Goal: Information Seeking & Learning: Learn about a topic

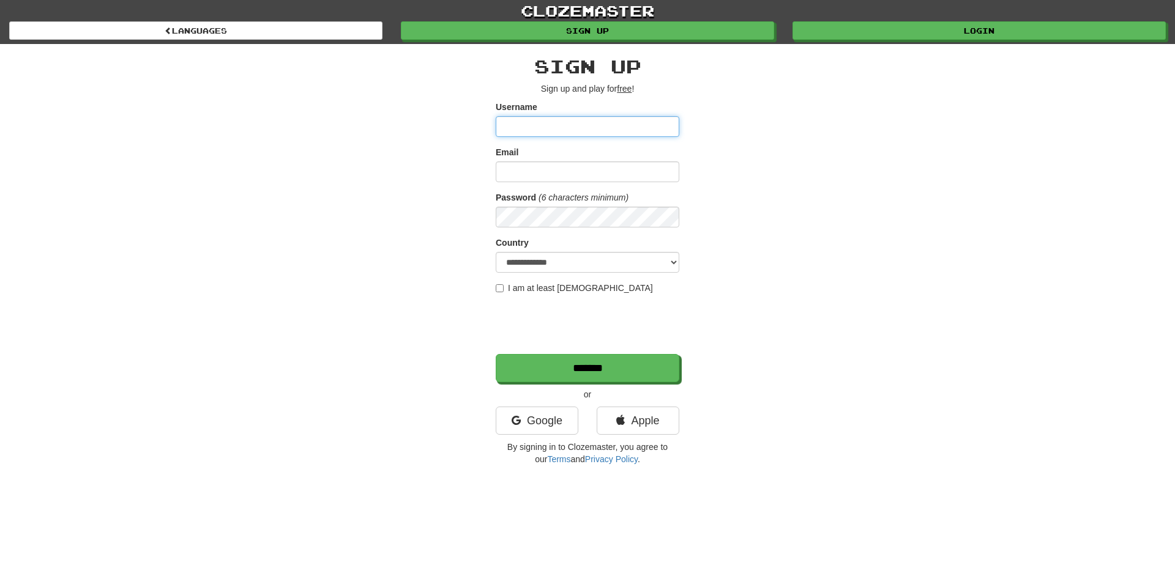
type input "****"
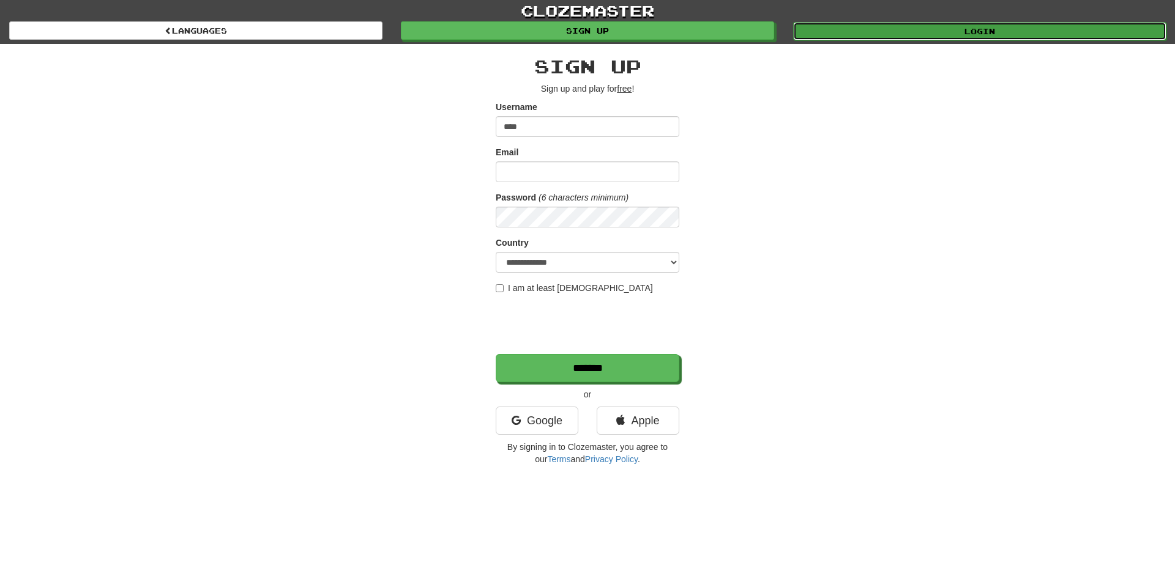
click at [899, 33] on link "Login" at bounding box center [979, 31] width 373 height 18
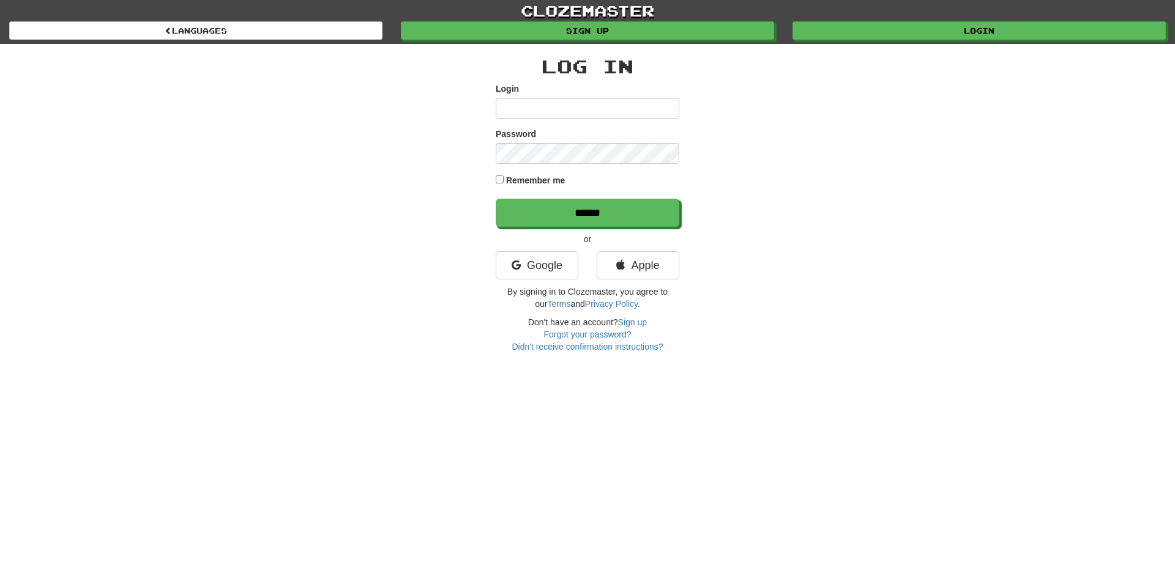
type input "****"
click at [507, 179] on label "Remember me" at bounding box center [535, 180] width 59 height 12
click at [567, 208] on input "******" at bounding box center [588, 213] width 184 height 28
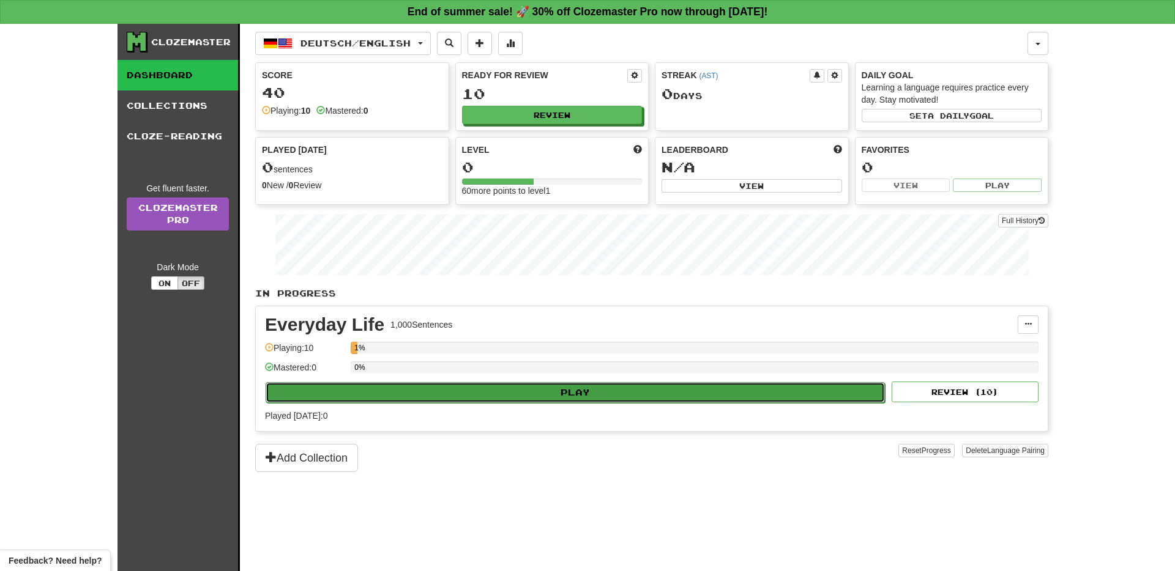
click at [540, 389] on button "Play" at bounding box center [575, 392] width 619 height 21
select select "**"
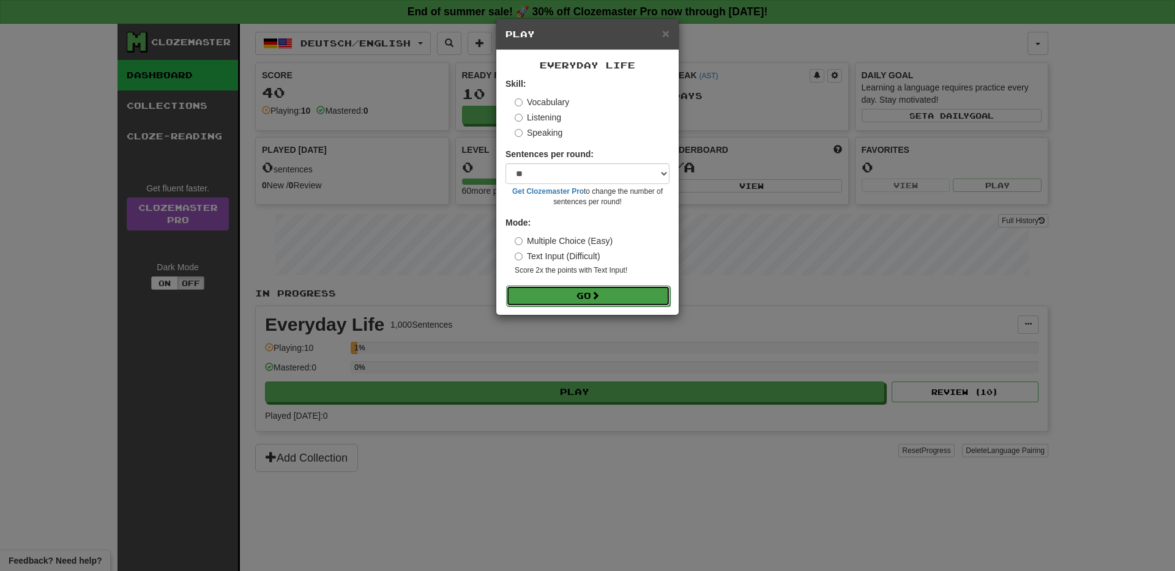
click at [579, 296] on button "Go" at bounding box center [588, 296] width 164 height 21
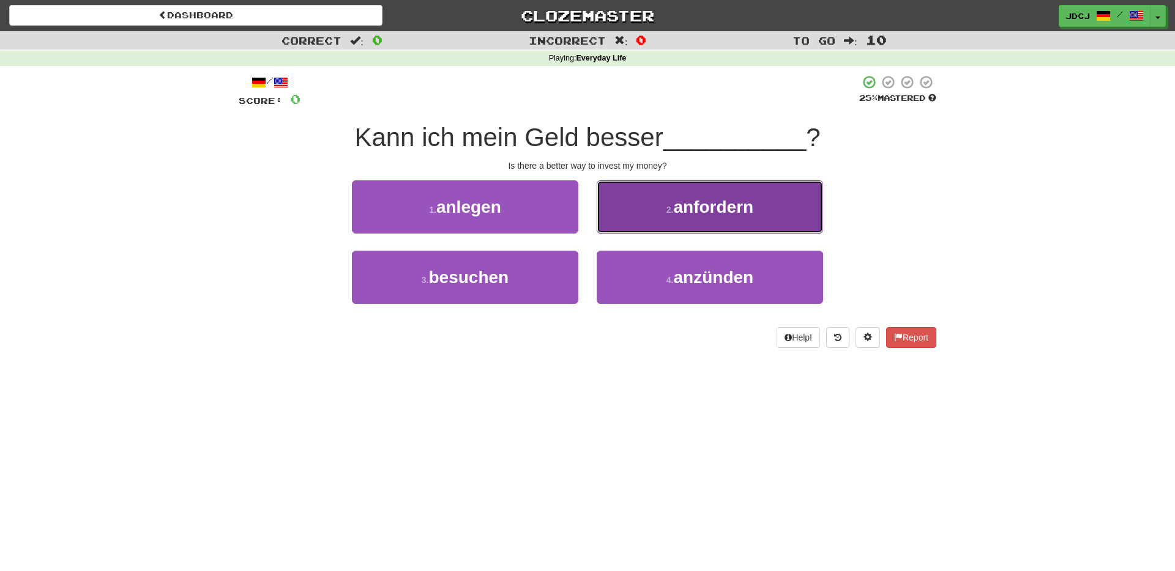
click at [765, 202] on button "2 . anfordern" at bounding box center [709, 206] width 226 height 53
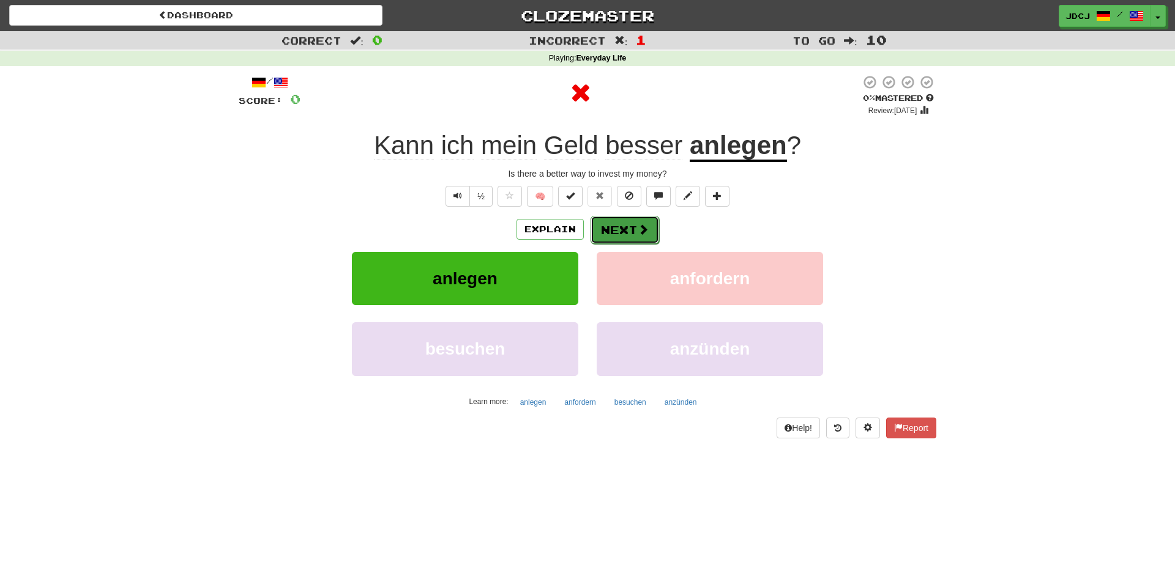
click at [633, 233] on button "Next" at bounding box center [624, 230] width 69 height 28
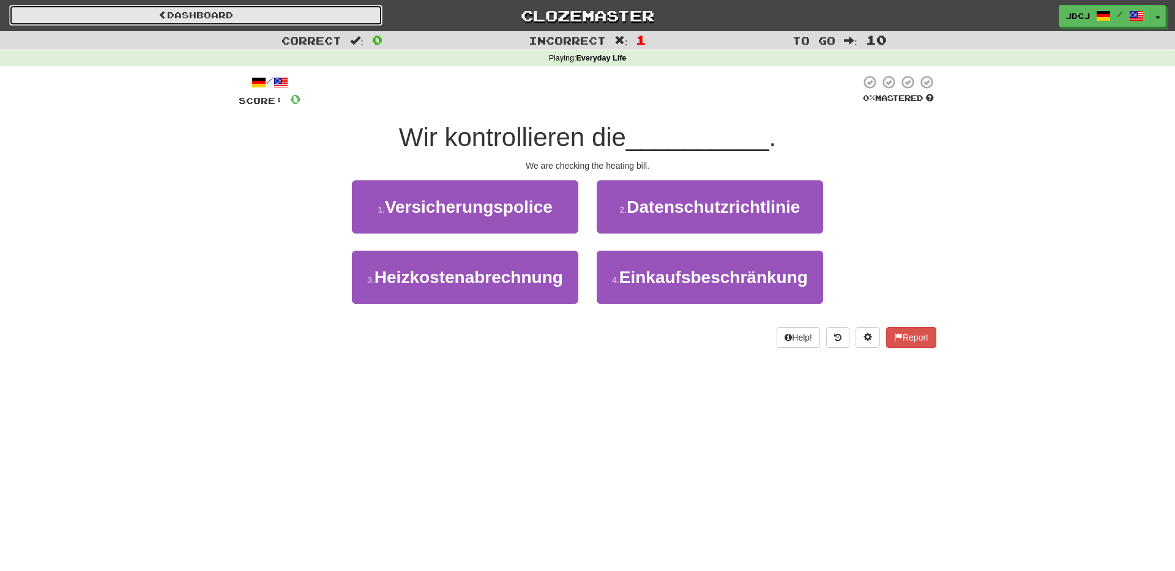
click at [211, 19] on link "Dashboard" at bounding box center [195, 15] width 373 height 21
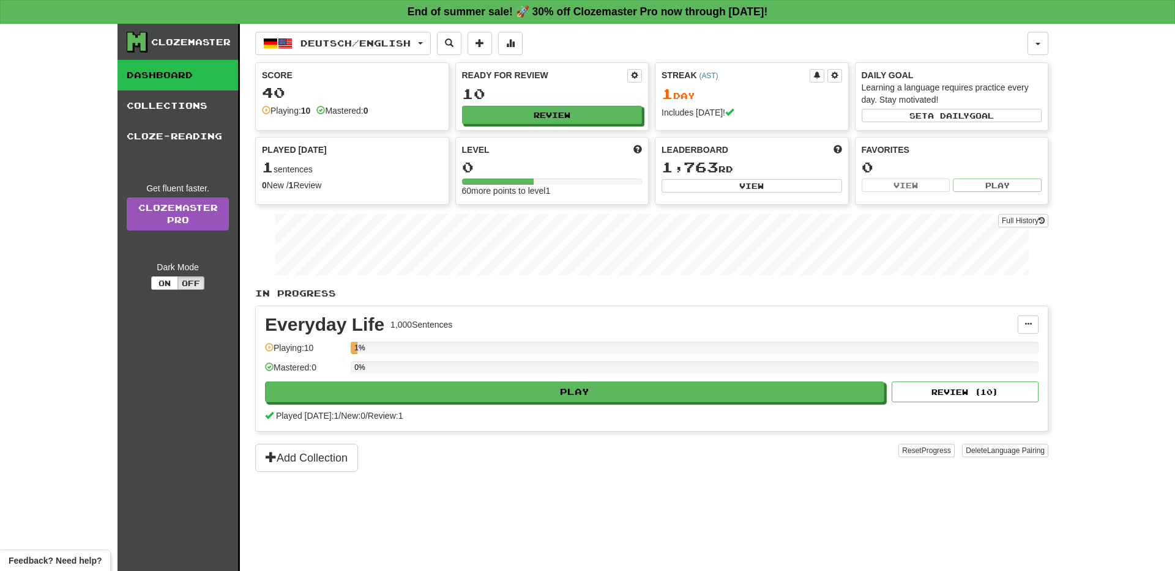
scroll to position [1, 0]
click at [333, 457] on button "Add Collection" at bounding box center [306, 458] width 103 height 28
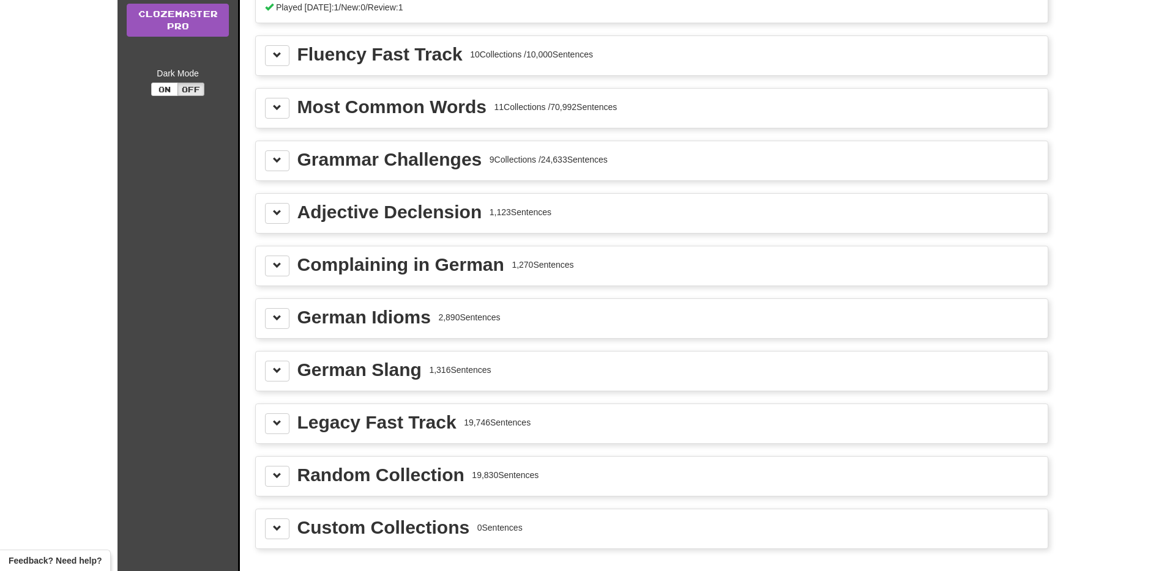
scroll to position [119, 0]
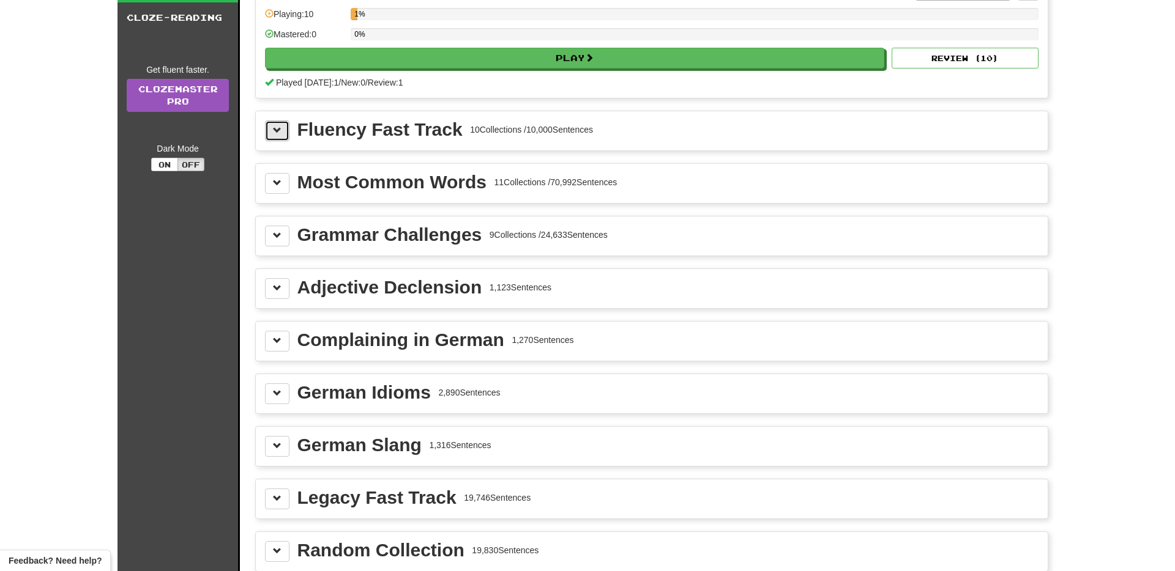
click at [273, 132] on span at bounding box center [277, 130] width 9 height 9
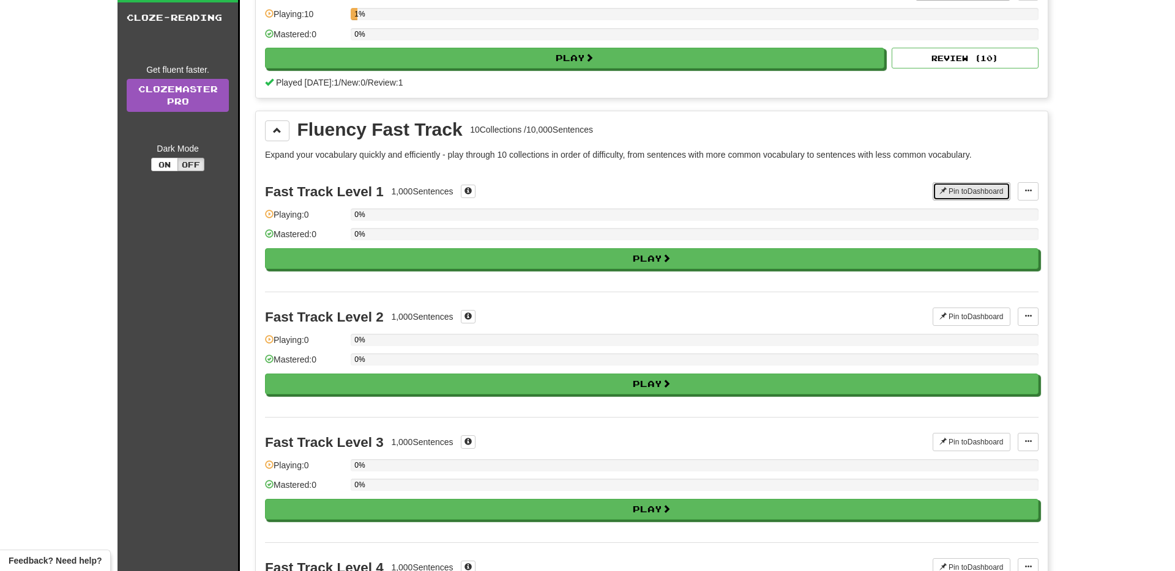
click at [956, 191] on button "Pin to Dashboard" at bounding box center [971, 191] width 78 height 18
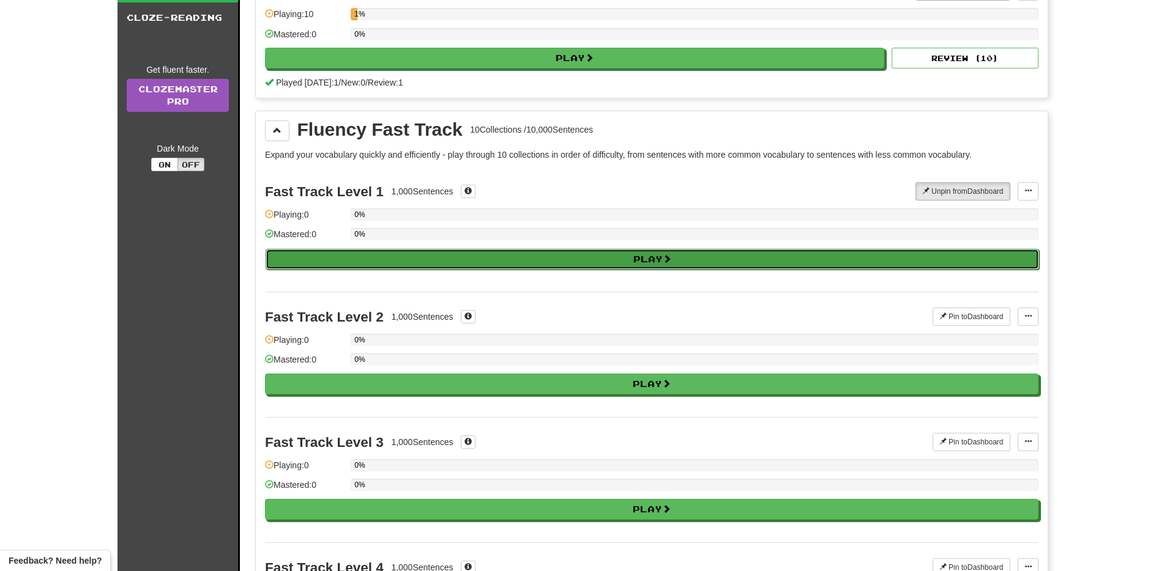
click at [637, 255] on button "Play" at bounding box center [652, 259] width 773 height 21
select select "**"
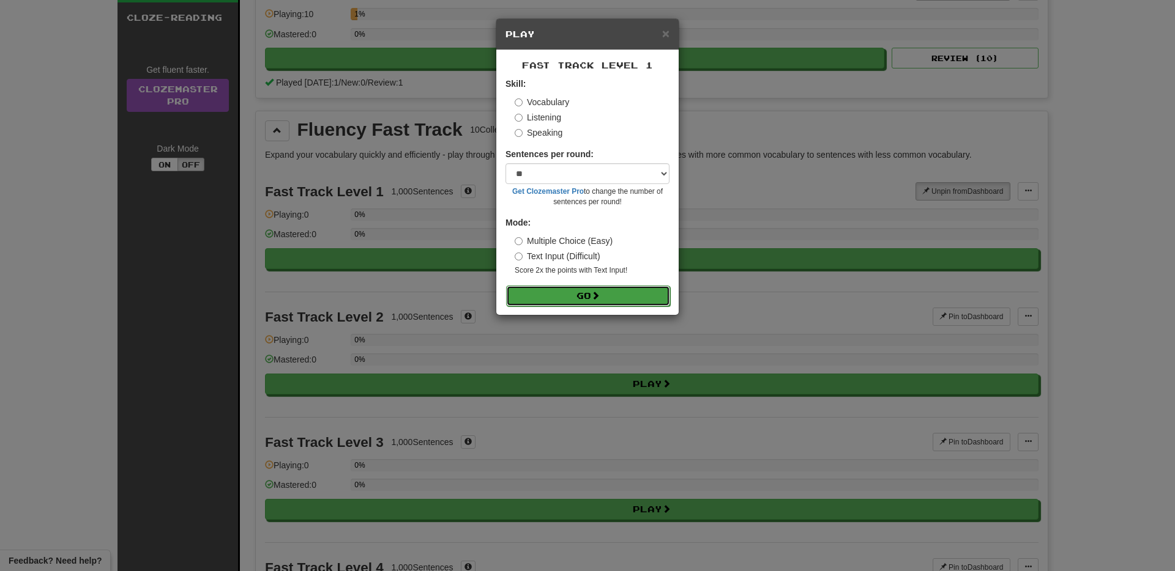
click at [578, 300] on button "Go" at bounding box center [588, 296] width 164 height 21
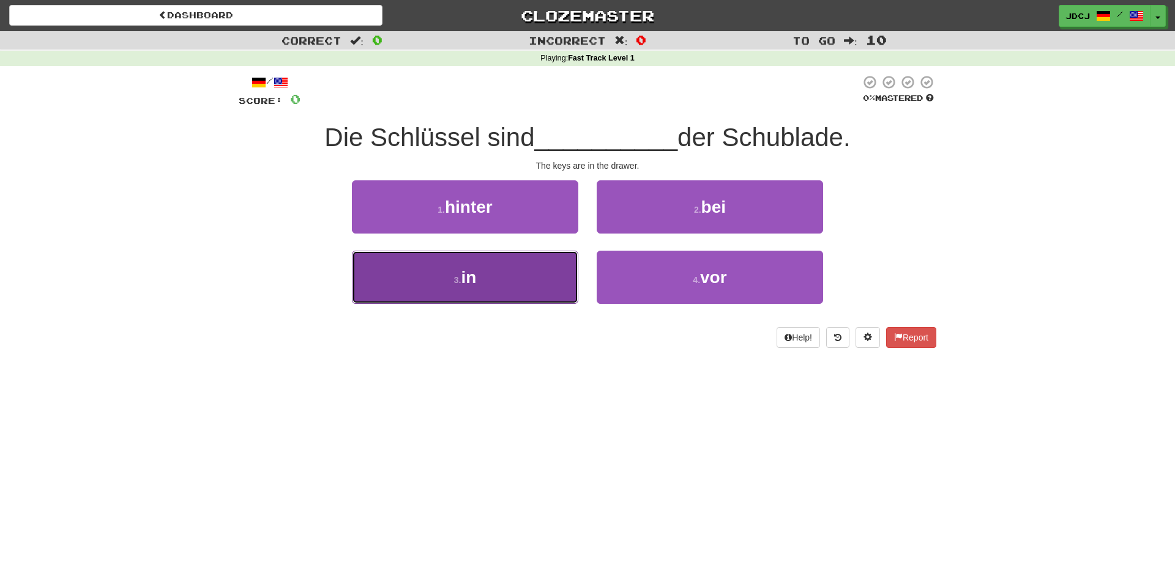
click at [542, 295] on button "3 . in" at bounding box center [465, 277] width 226 height 53
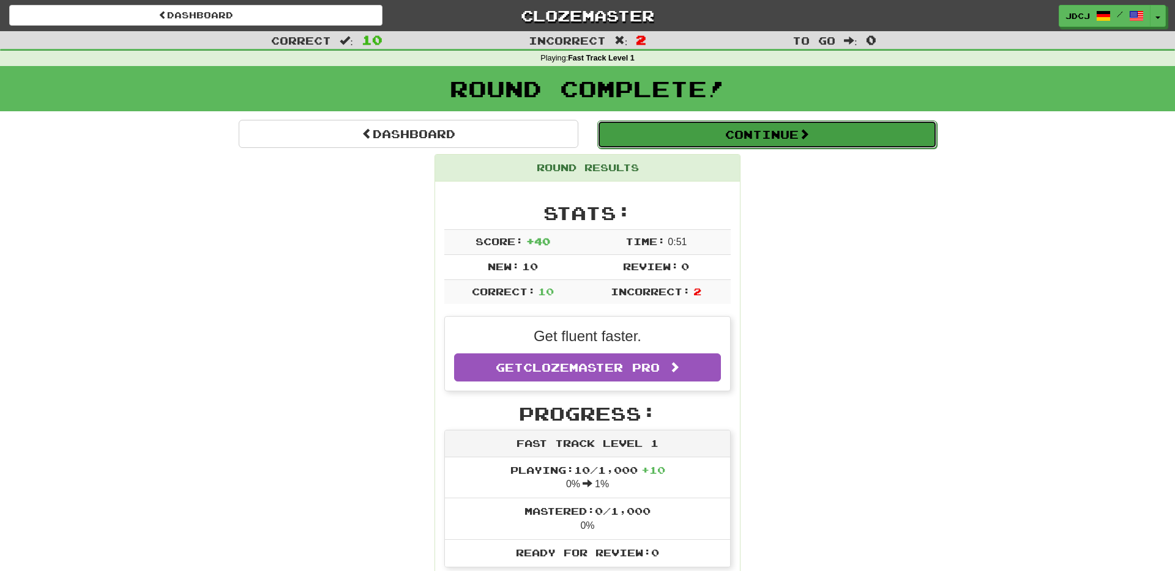
click at [756, 136] on button "Continue" at bounding box center [767, 135] width 340 height 28
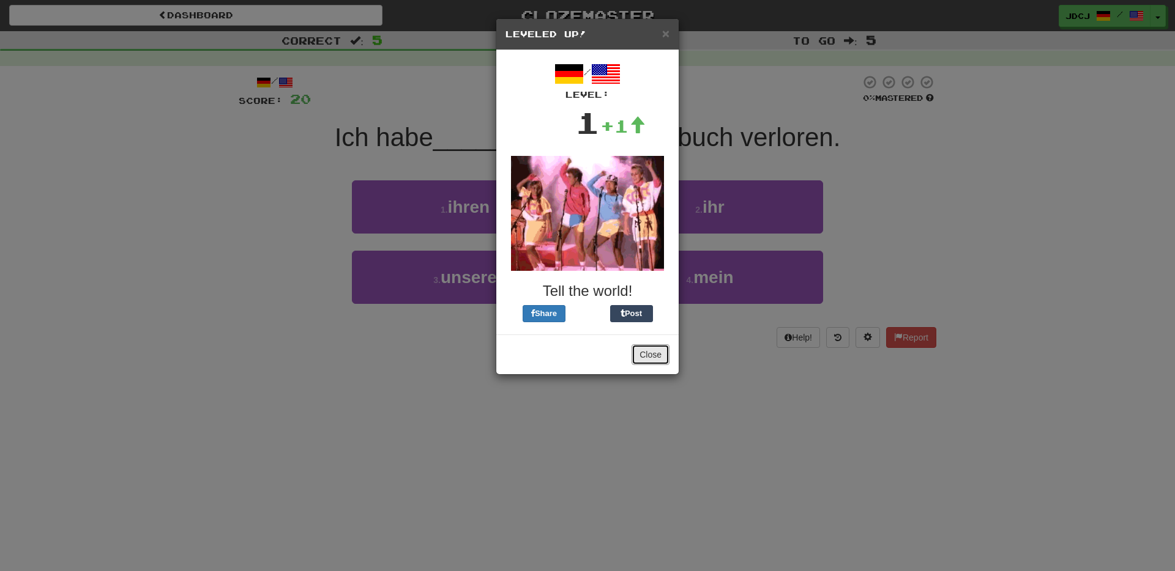
click at [639, 351] on button "Close" at bounding box center [650, 354] width 38 height 21
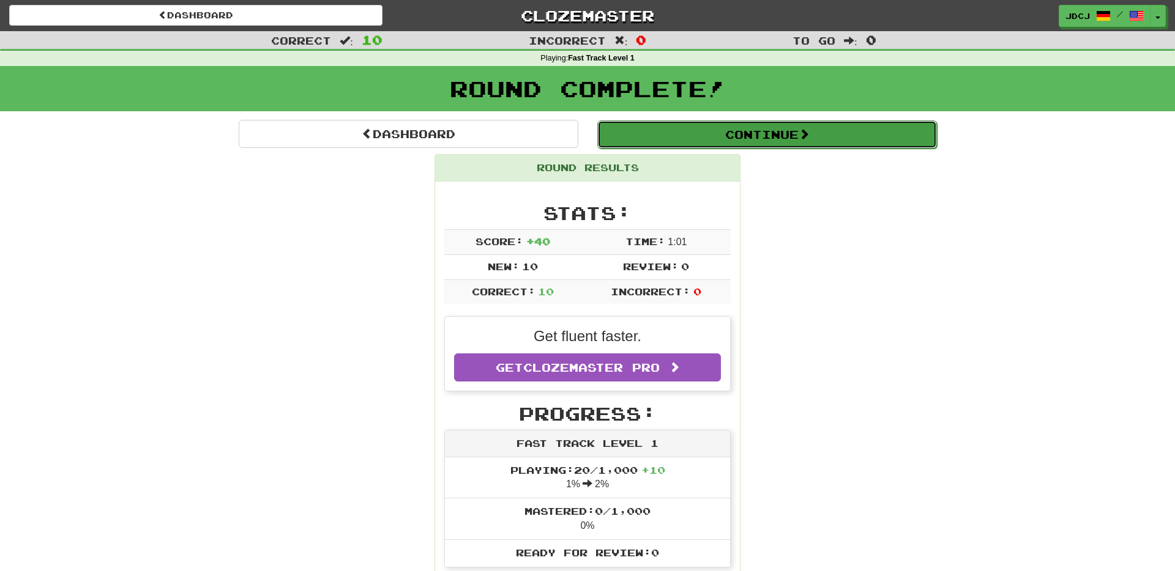
click at [809, 138] on span at bounding box center [803, 133] width 11 height 11
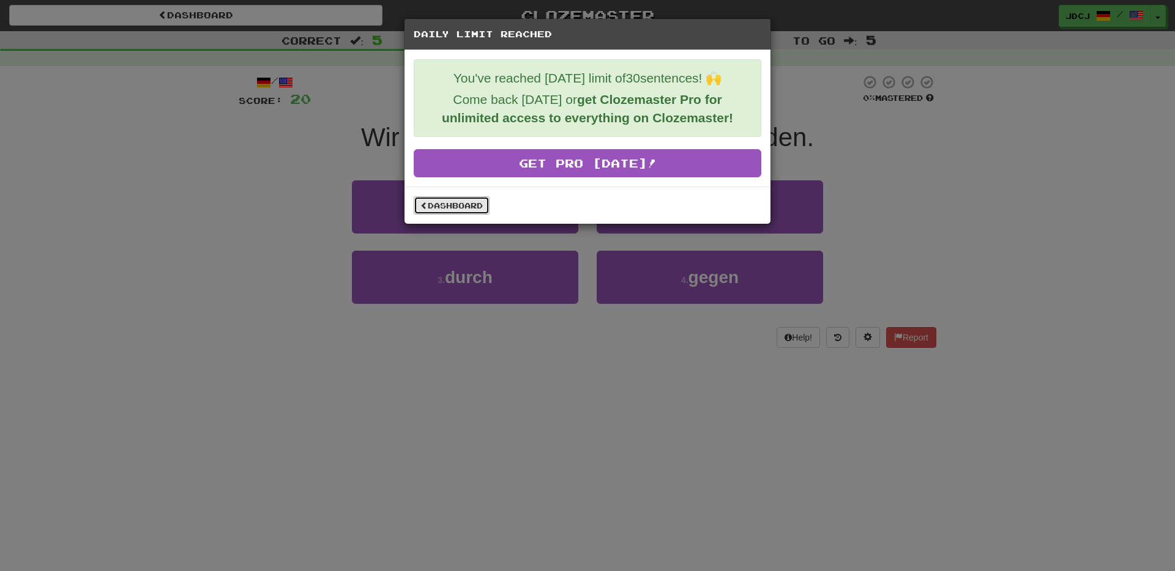
click at [429, 204] on link "Dashboard" at bounding box center [452, 205] width 76 height 18
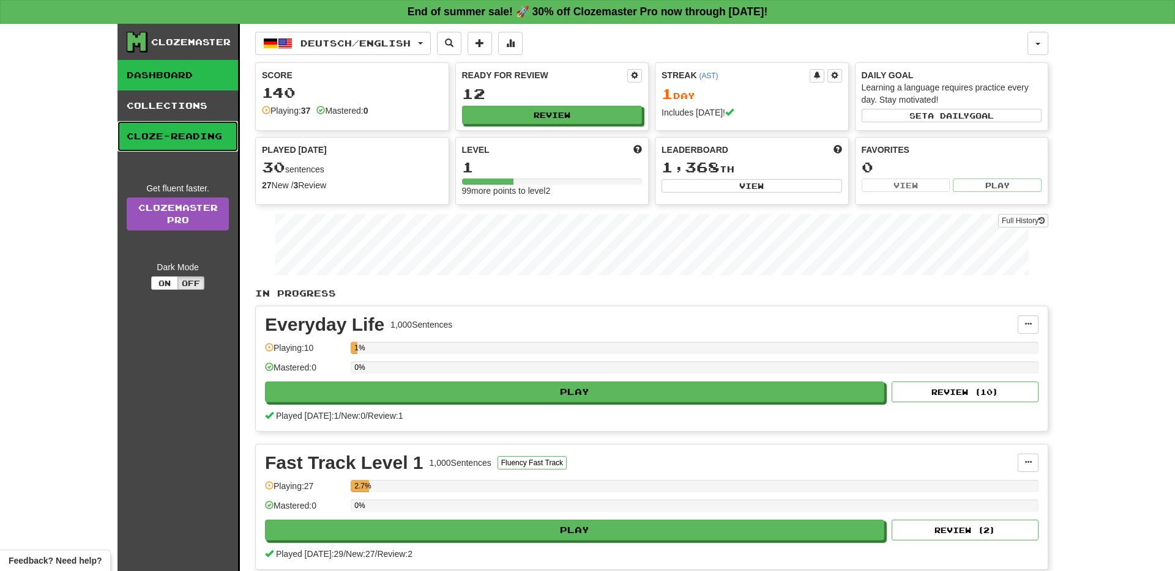
click at [191, 140] on link "Cloze-Reading" at bounding box center [177, 136] width 121 height 31
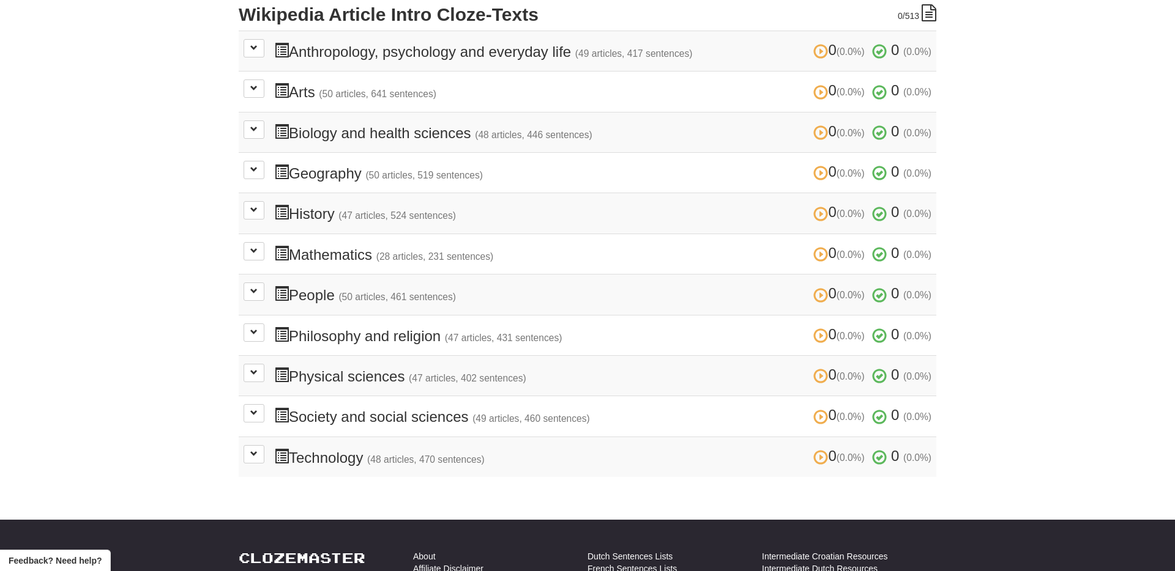
scroll to position [292, 0]
